Goal: Task Accomplishment & Management: Complete application form

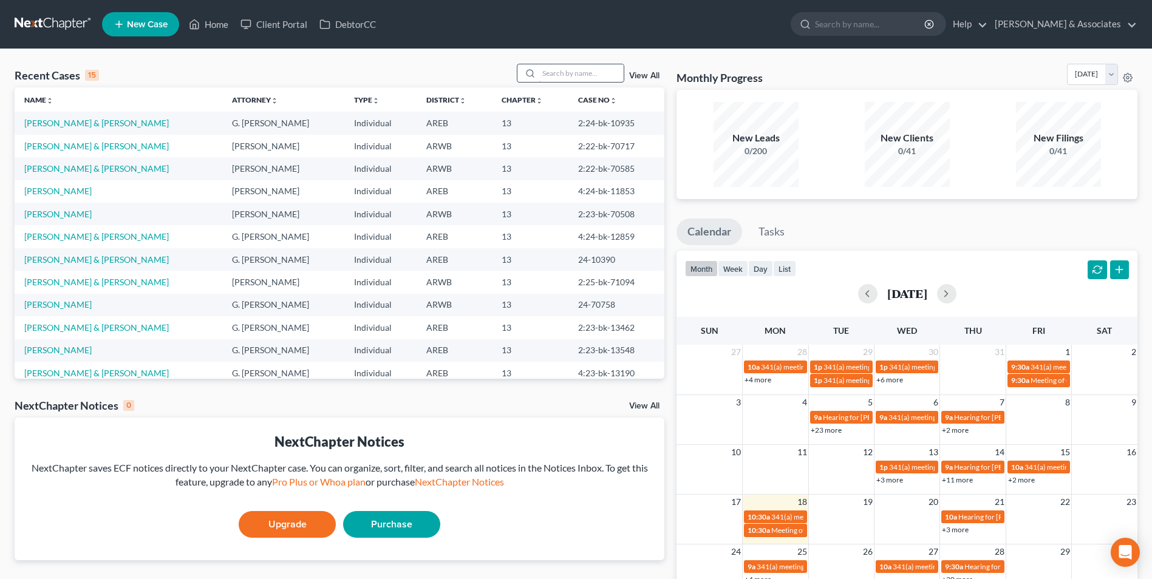
click at [554, 71] on input "search" at bounding box center [581, 73] width 85 height 18
type input "[PERSON_NAME]"
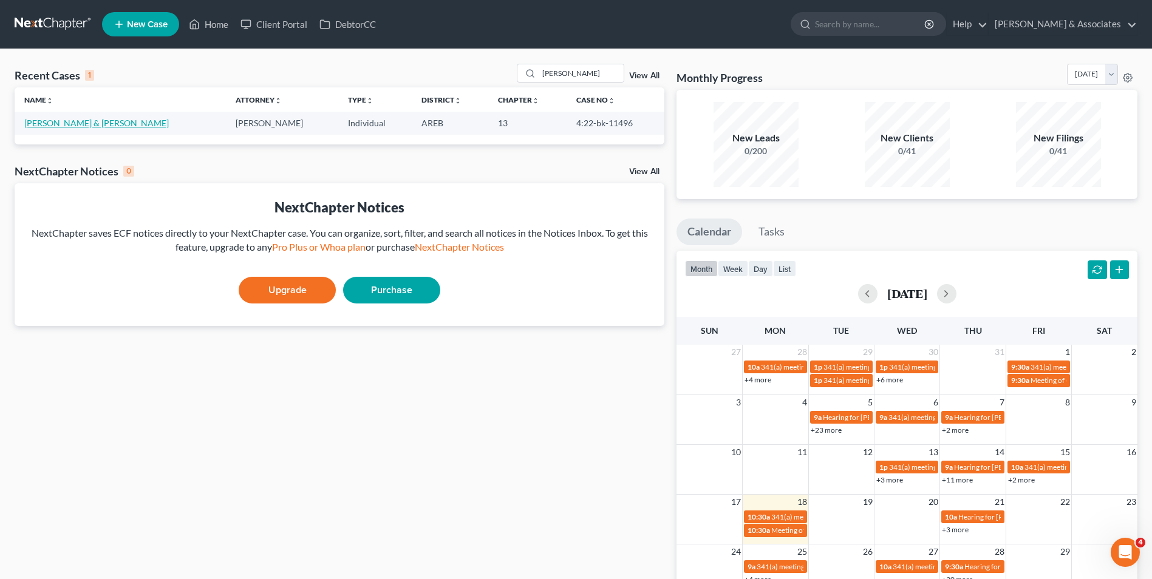
click at [103, 125] on link "[PERSON_NAME] & [PERSON_NAME]" at bounding box center [96, 123] width 144 height 10
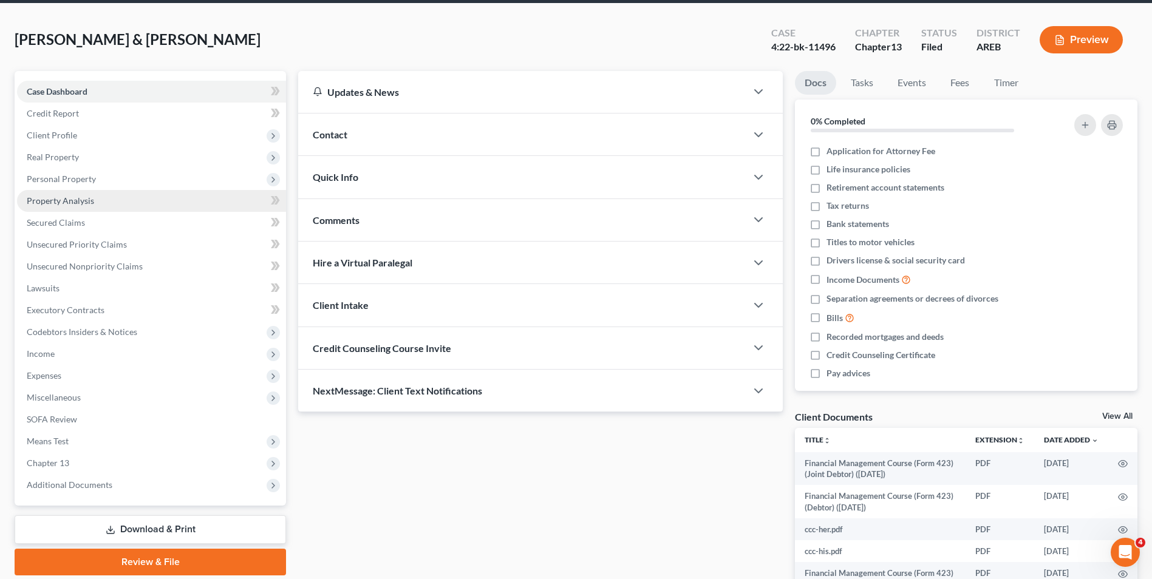
scroll to position [45, 0]
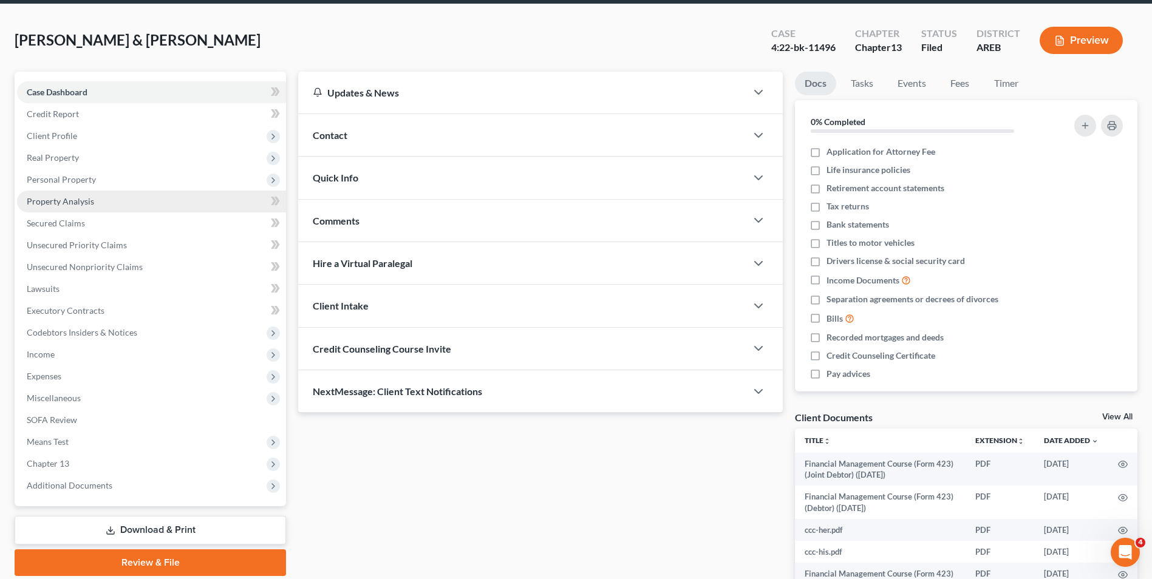
click at [109, 191] on link "Property Analysis" at bounding box center [151, 202] width 269 height 22
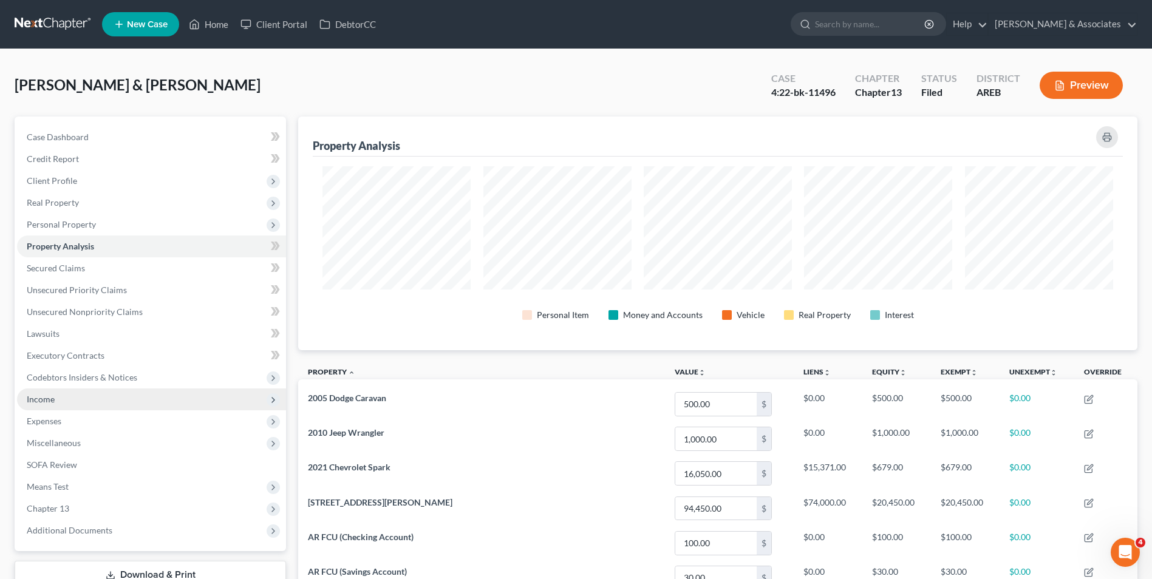
click at [102, 406] on span "Income" at bounding box center [151, 400] width 269 height 22
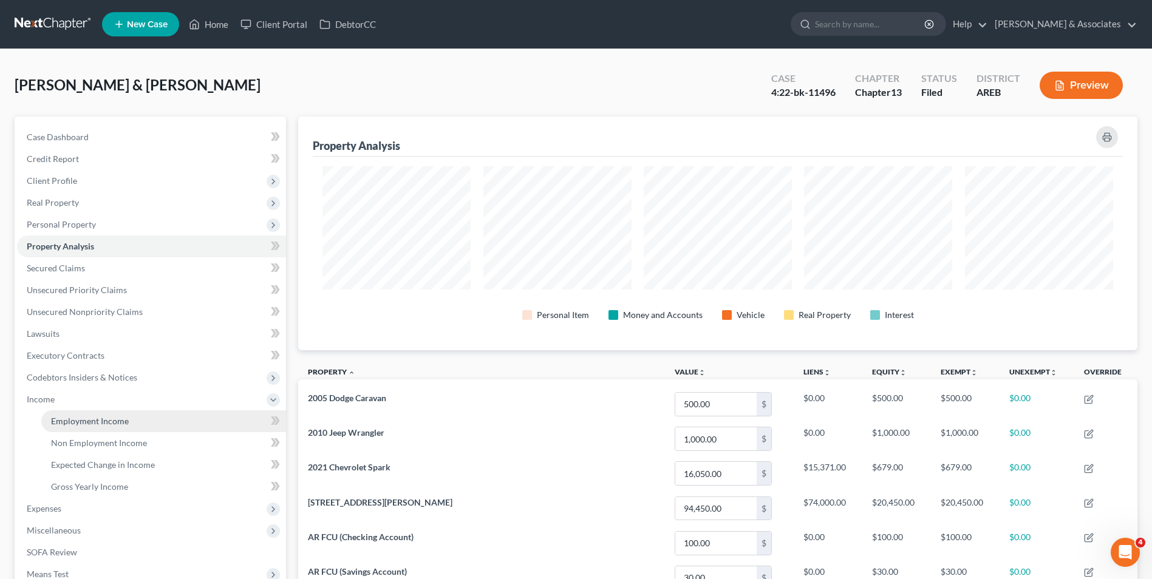
click at [123, 422] on span "Employment Income" at bounding box center [90, 421] width 78 height 10
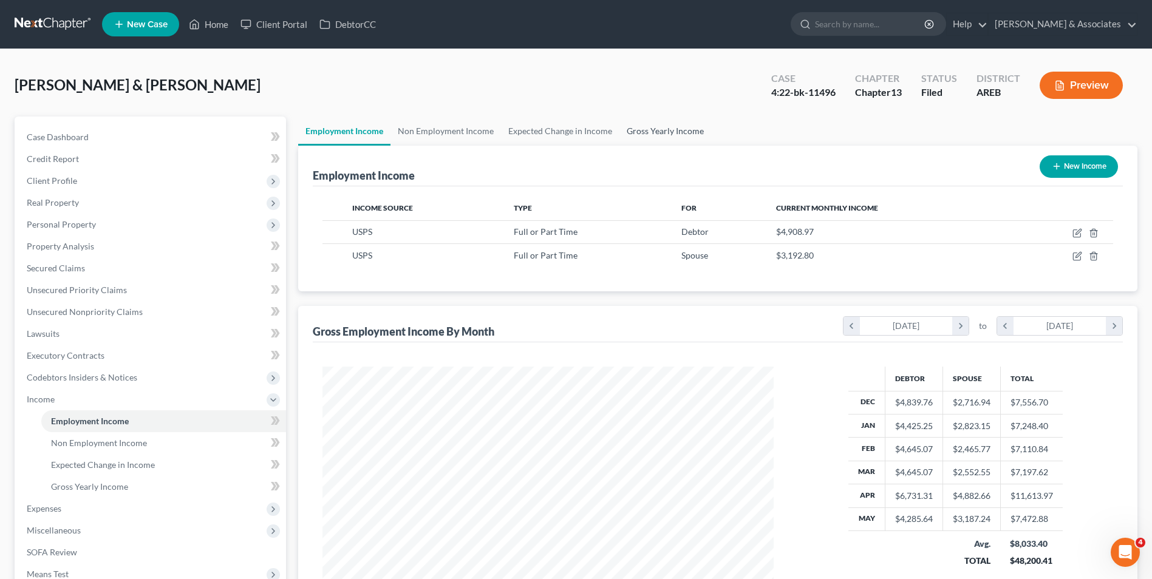
click at [653, 137] on link "Gross Yearly Income" at bounding box center [665, 131] width 92 height 29
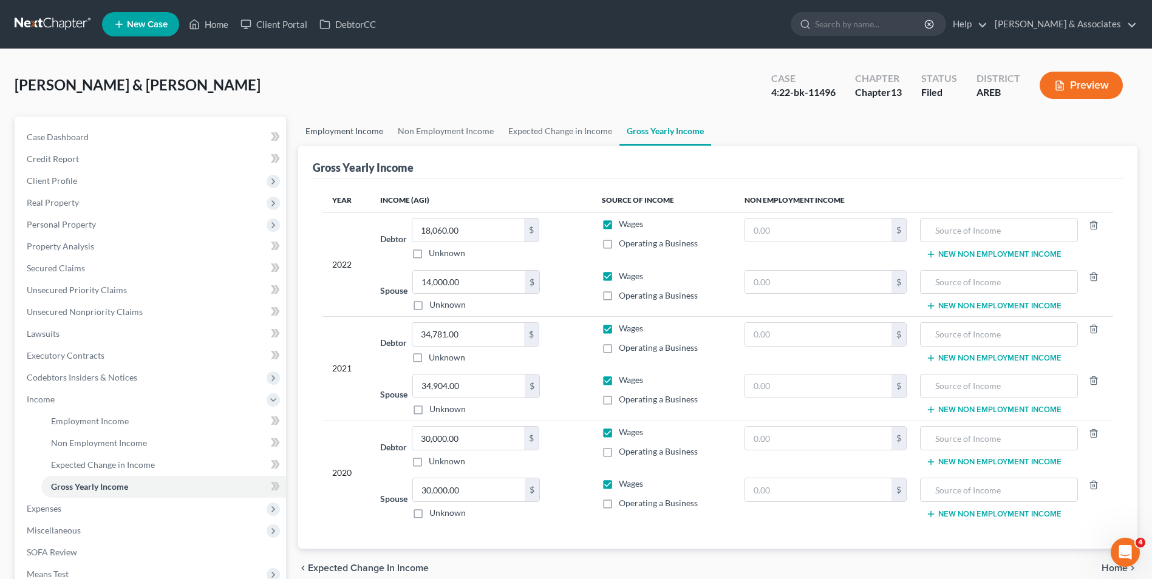
click at [361, 132] on link "Employment Income" at bounding box center [344, 131] width 92 height 29
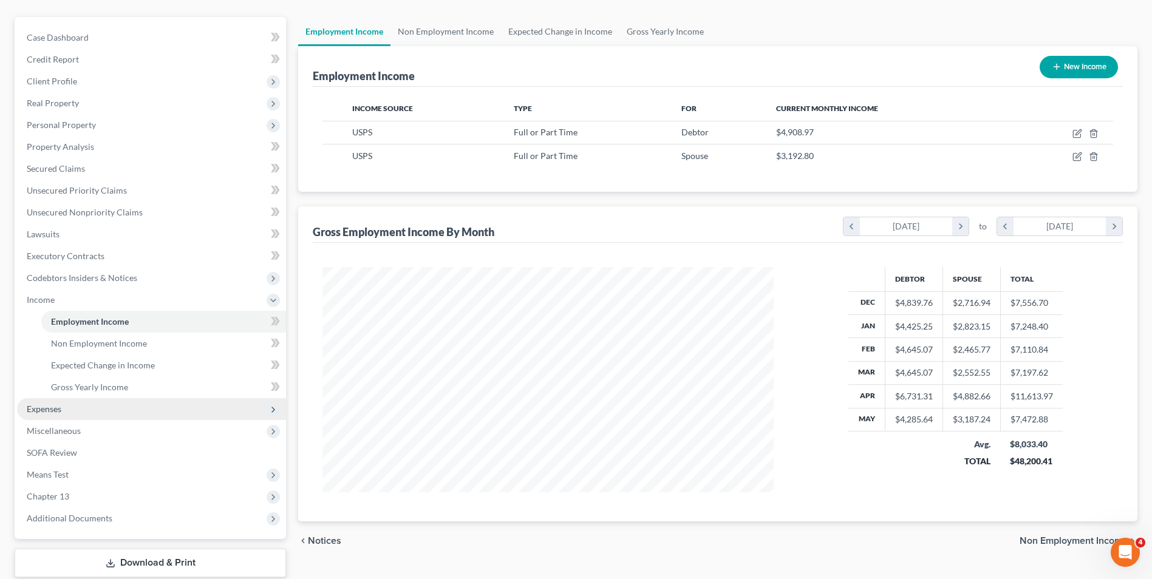
scroll to position [104, 0]
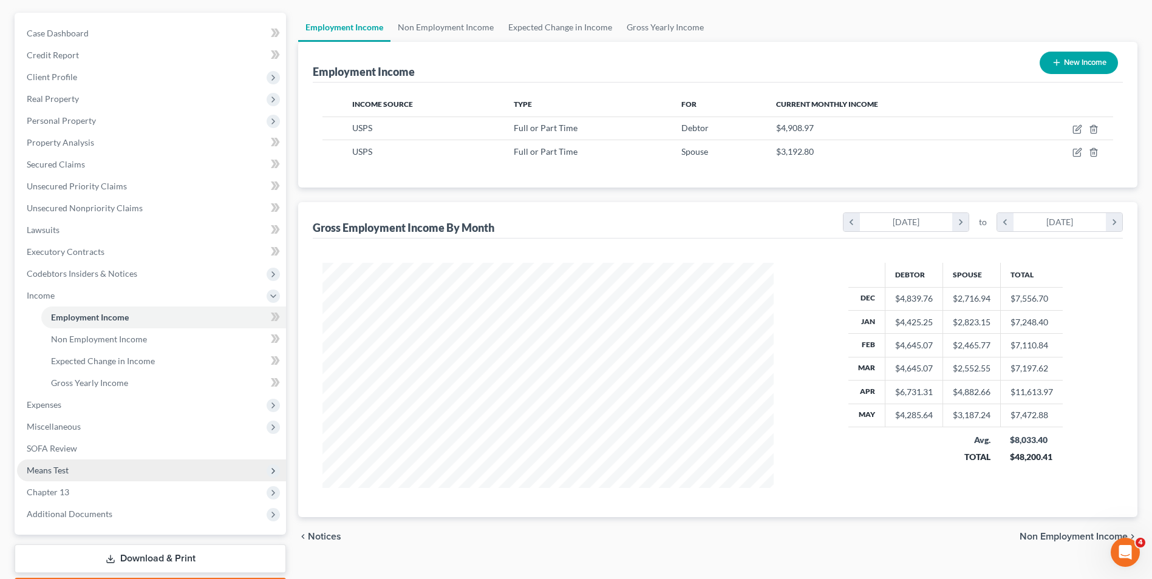
click at [142, 471] on span "Means Test" at bounding box center [151, 471] width 269 height 22
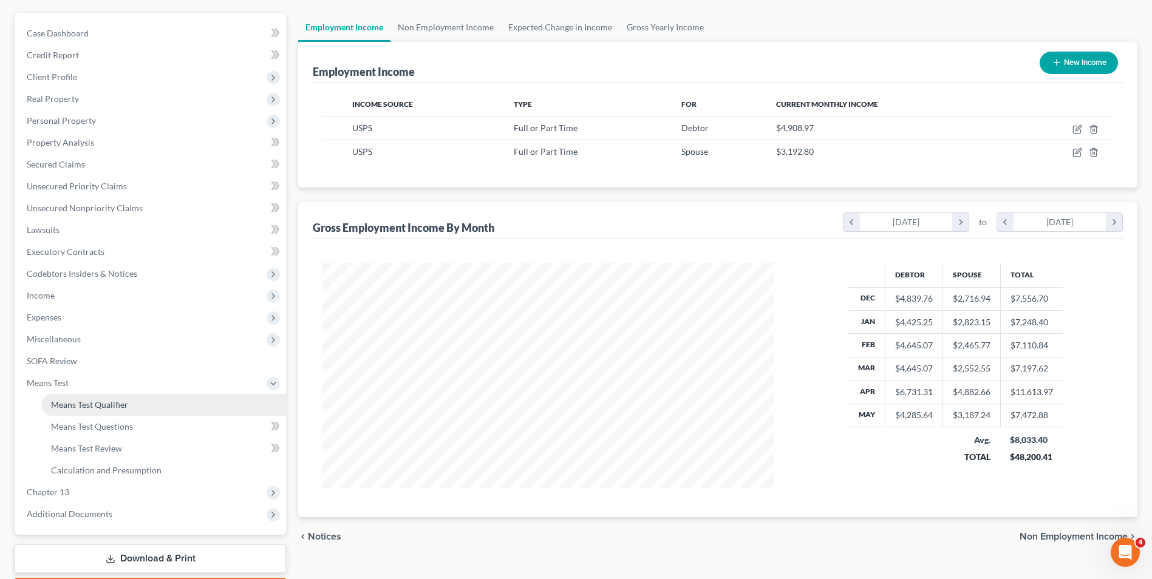
click at [158, 406] on link "Means Test Qualifier" at bounding box center [163, 405] width 245 height 22
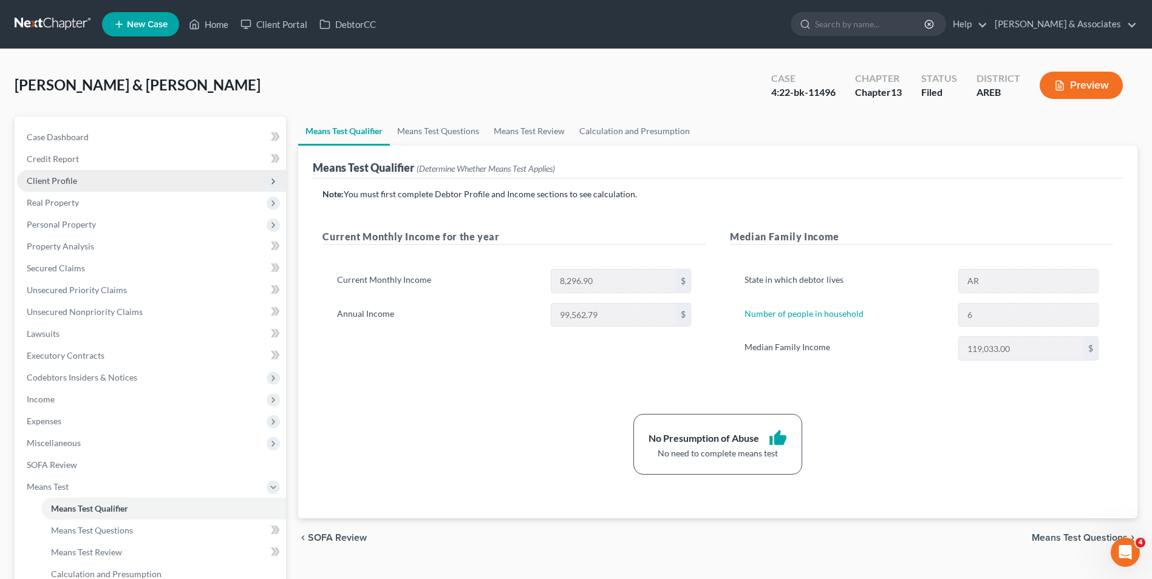
click at [192, 181] on span "Client Profile" at bounding box center [151, 181] width 269 height 22
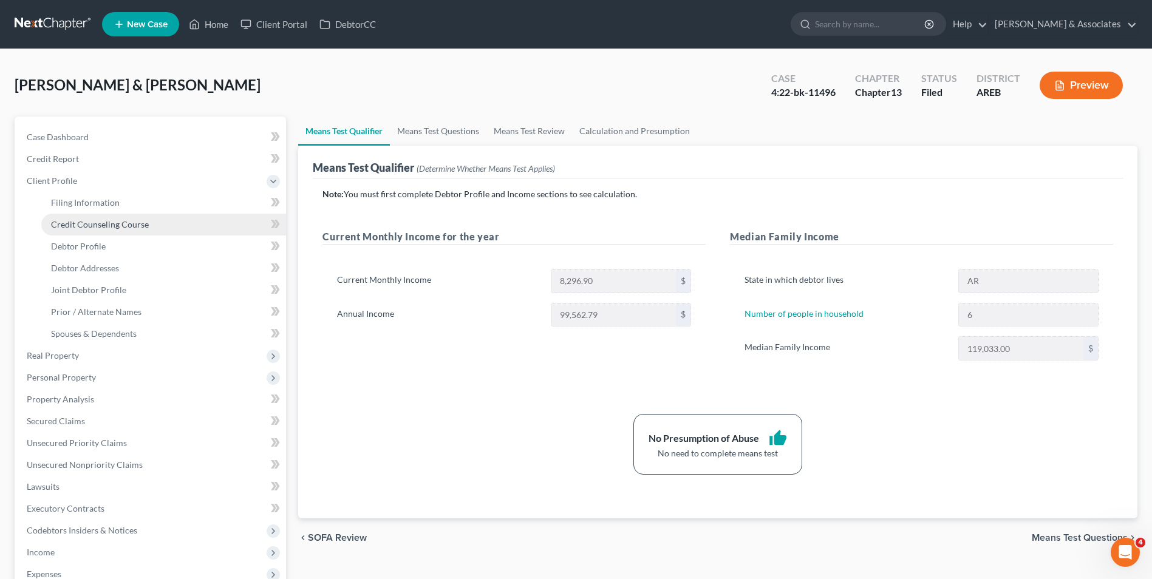
click at [175, 214] on link "Credit Counseling Course" at bounding box center [163, 225] width 245 height 22
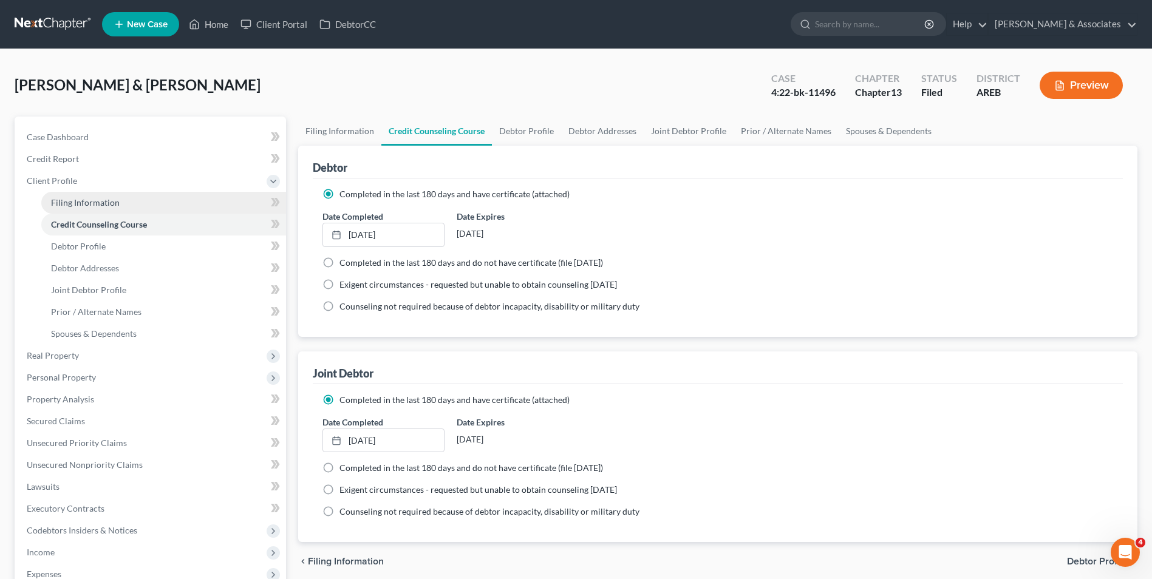
click at [178, 205] on link "Filing Information" at bounding box center [163, 203] width 245 height 22
select select "1"
select select "3"
